Goal: Information Seeking & Learning: Find specific fact

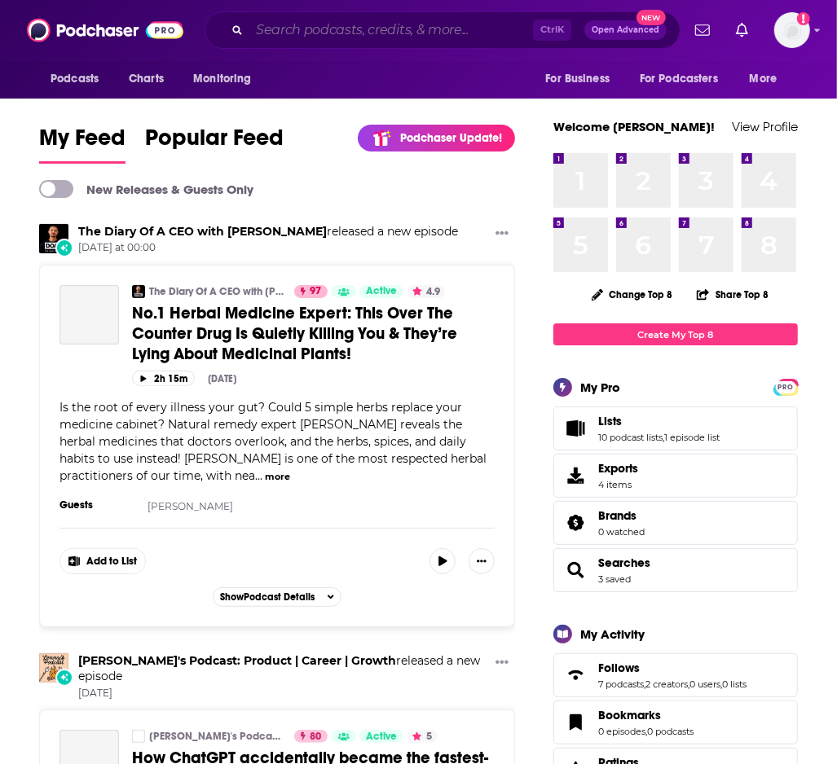
click at [318, 33] on input "Search podcasts, credits, & more..." at bounding box center [391, 30] width 284 height 26
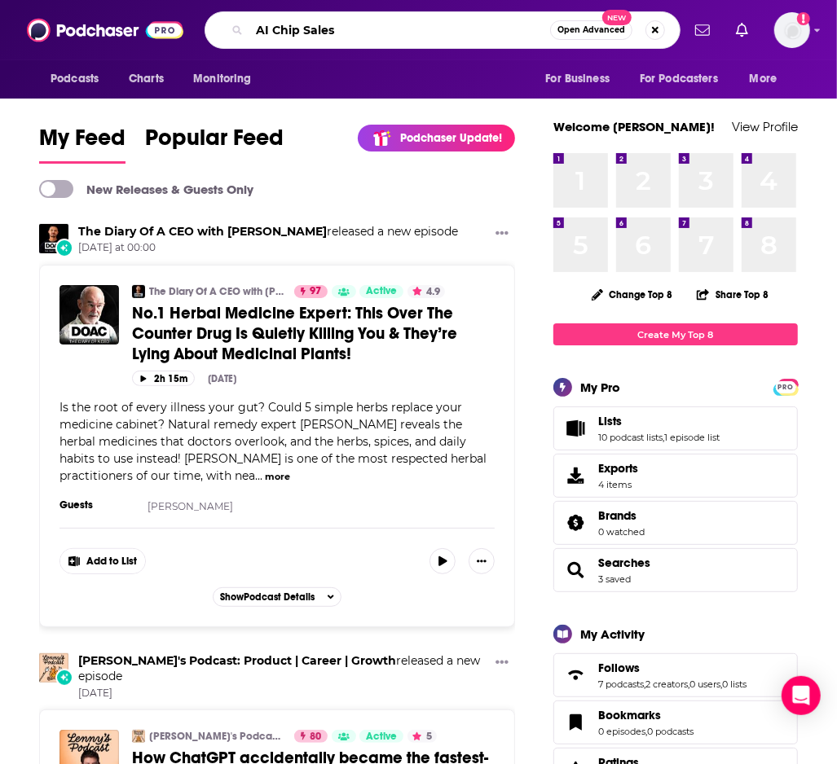
type input "AI Chip Sales"
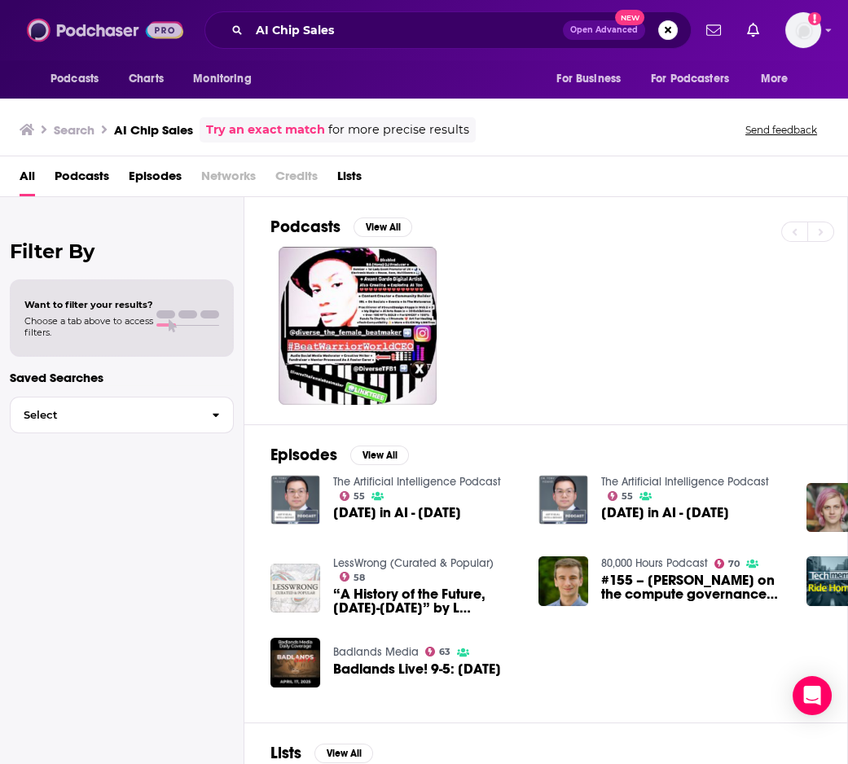
click at [104, 33] on img at bounding box center [105, 30] width 156 height 31
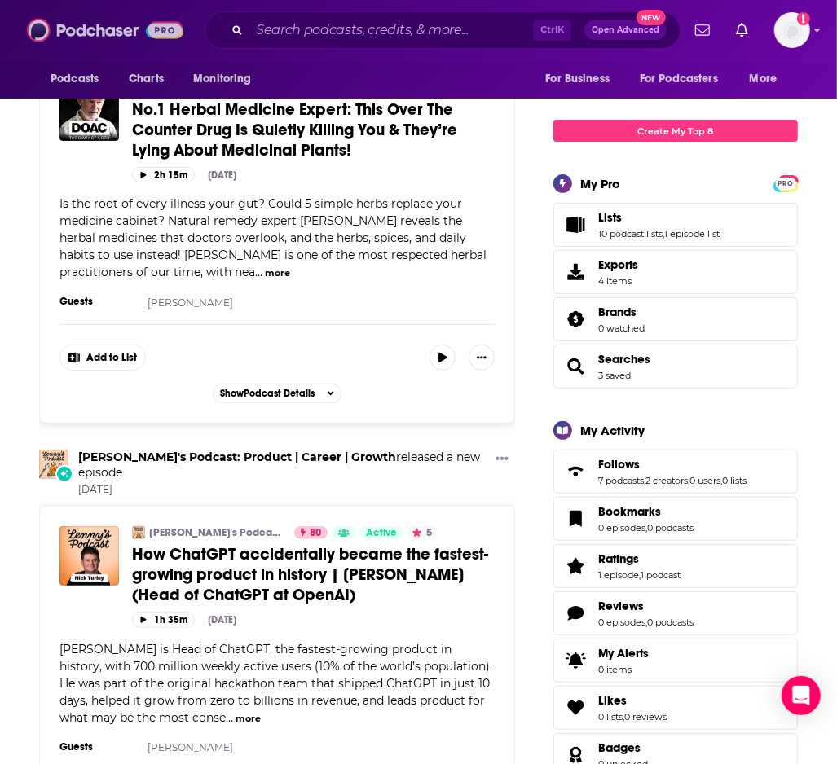
scroll to position [97, 0]
